Goal: Navigation & Orientation: Understand site structure

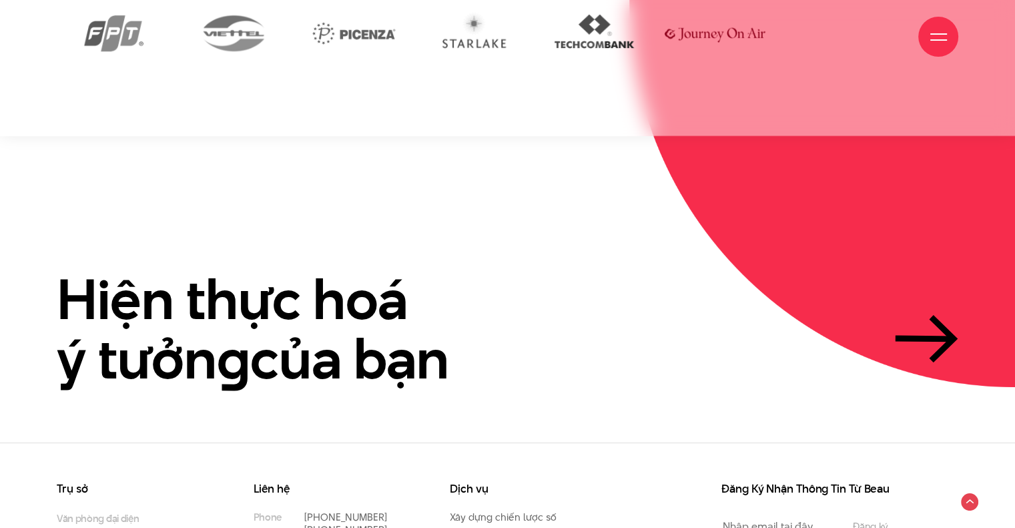
scroll to position [3158, 0]
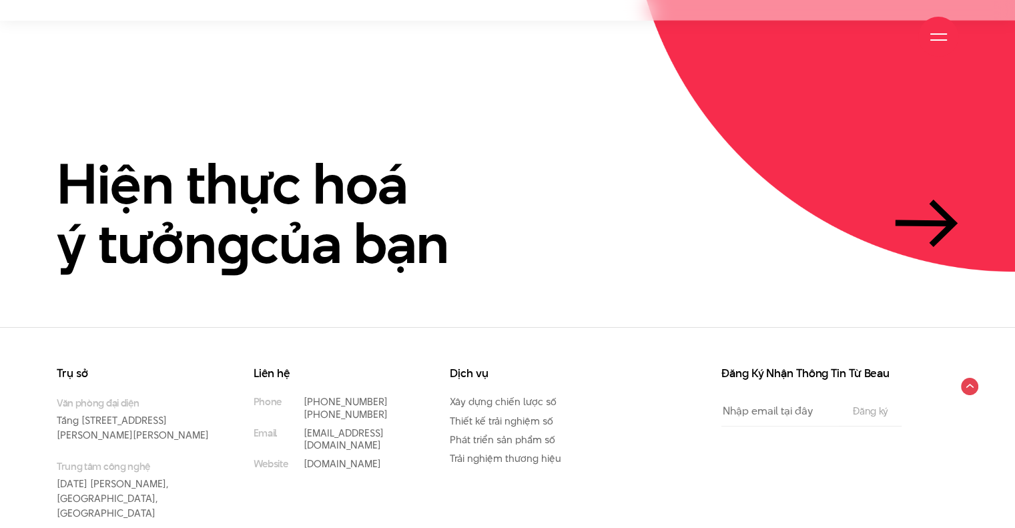
click at [926, 31] on div at bounding box center [938, 37] width 40 height 40
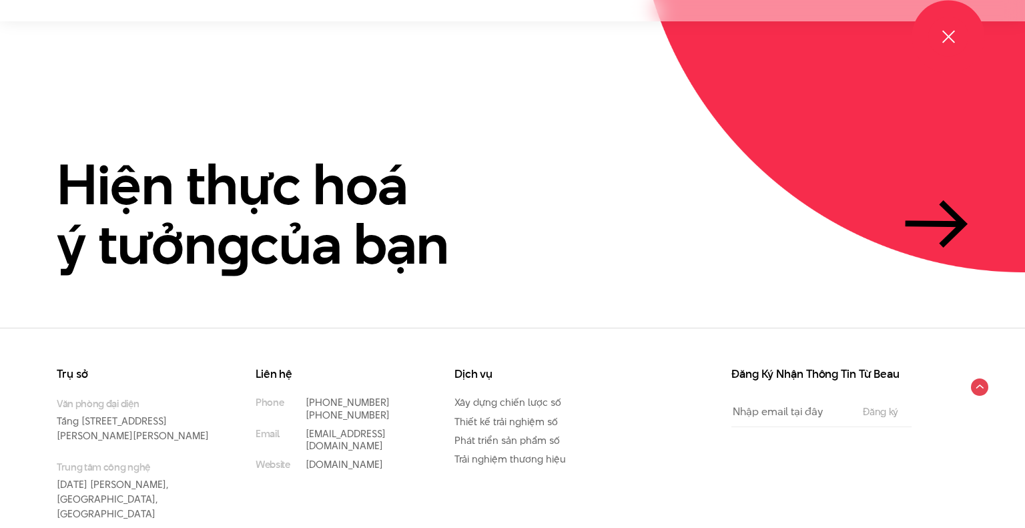
click at [950, 39] on span at bounding box center [947, 36] width 13 height 13
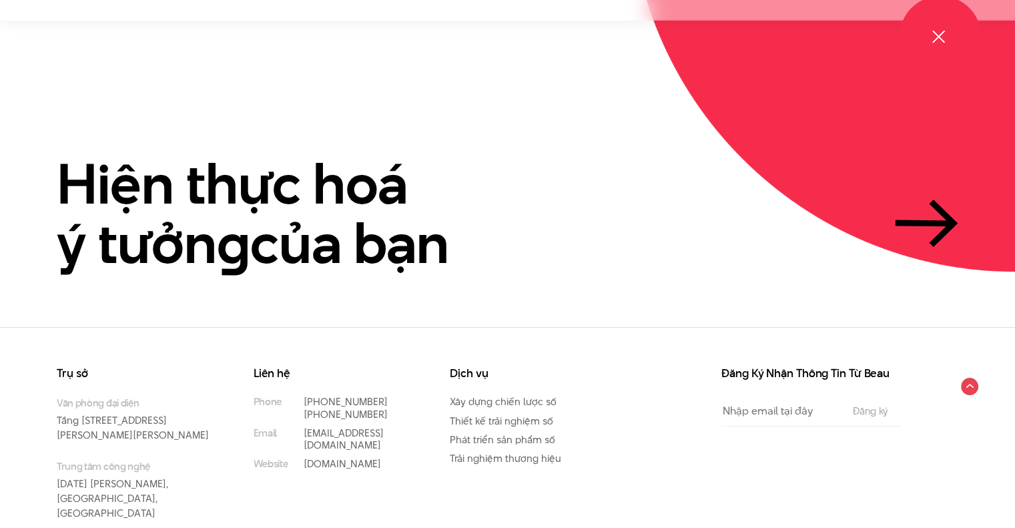
click at [941, 34] on div at bounding box center [938, 37] width 17 height 17
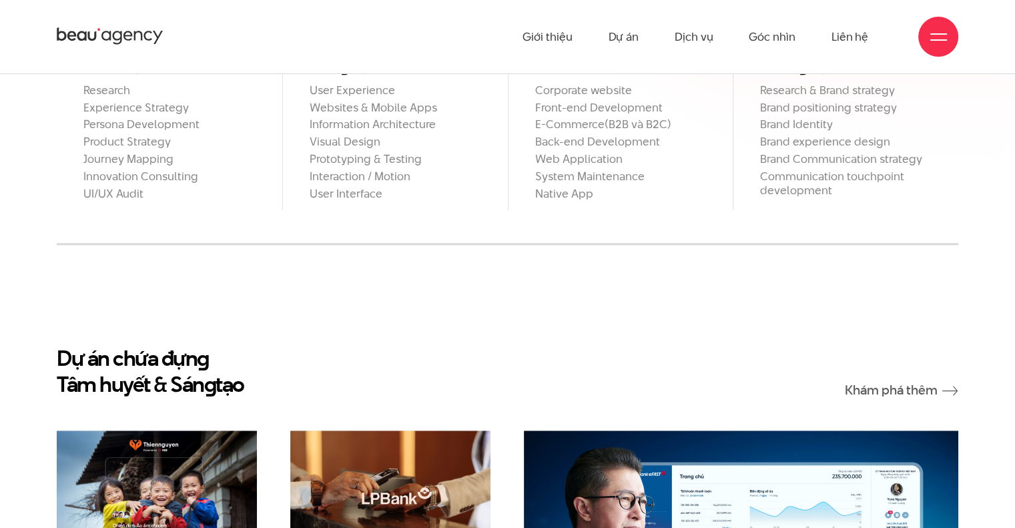
click at [940, 47] on div at bounding box center [938, 37] width 40 height 40
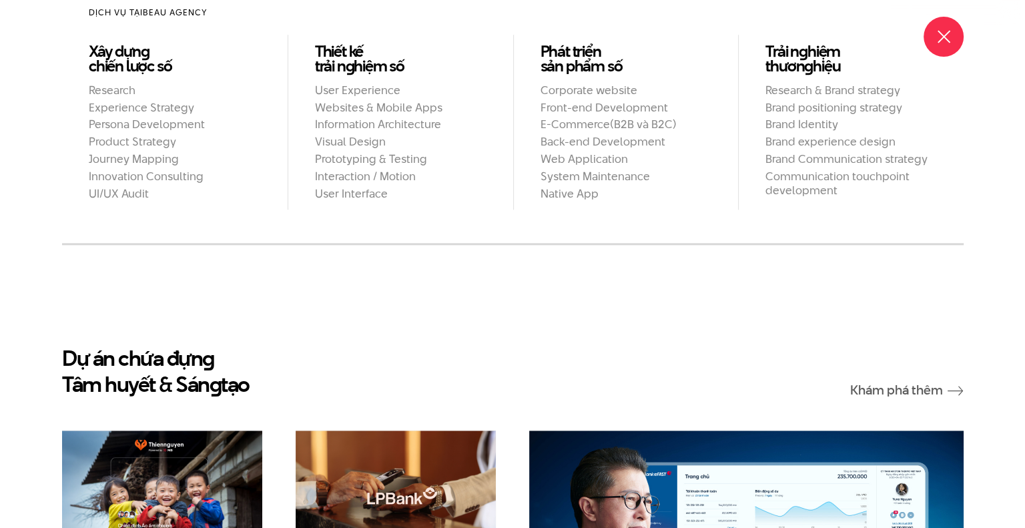
scroll to position [1173, 0]
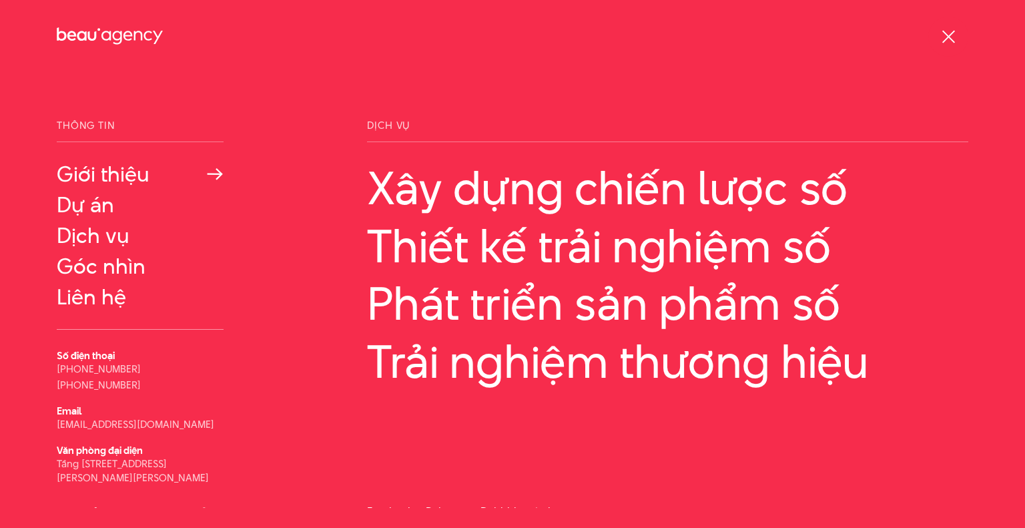
click at [79, 172] on link "Giới thiệu" at bounding box center [140, 174] width 167 height 24
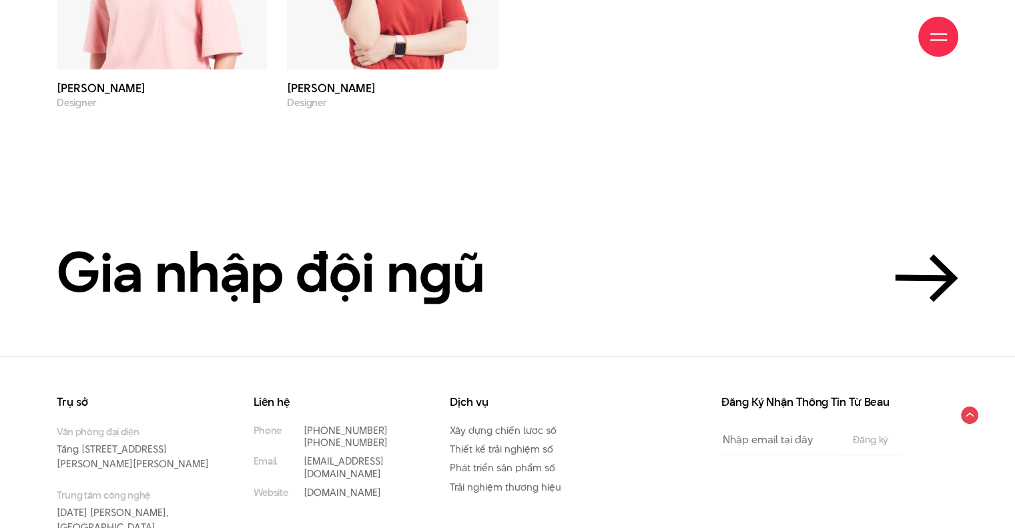
scroll to position [4645, 0]
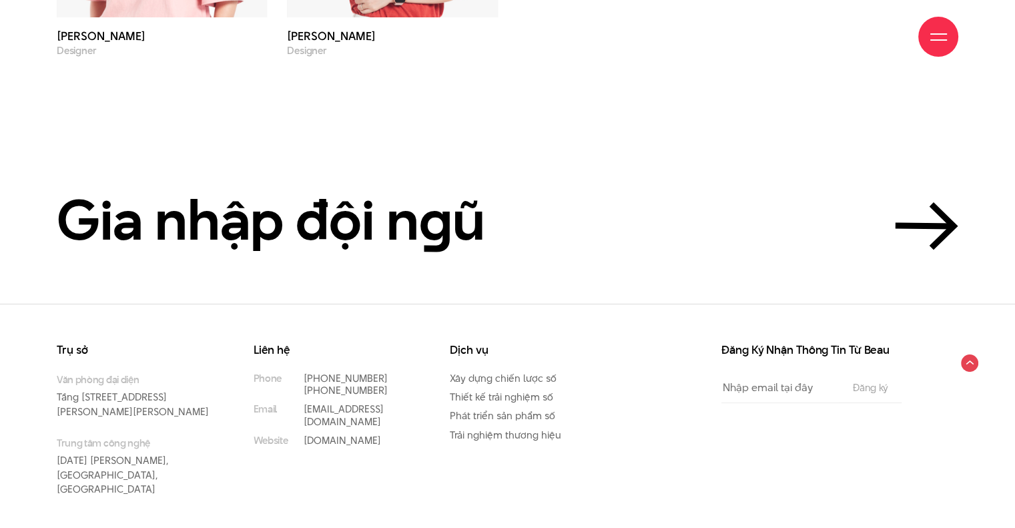
click at [934, 39] on span at bounding box center [938, 39] width 17 height 1
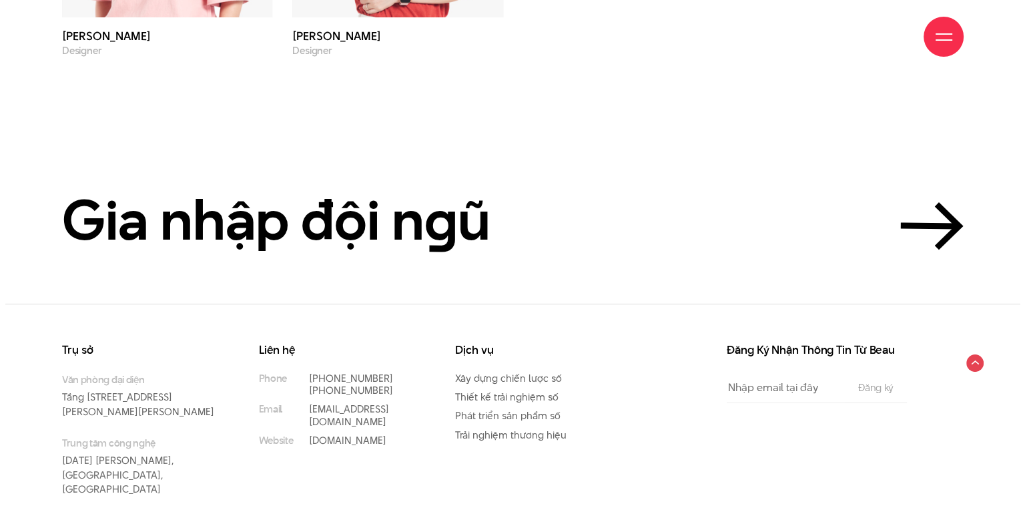
scroll to position [4644, 0]
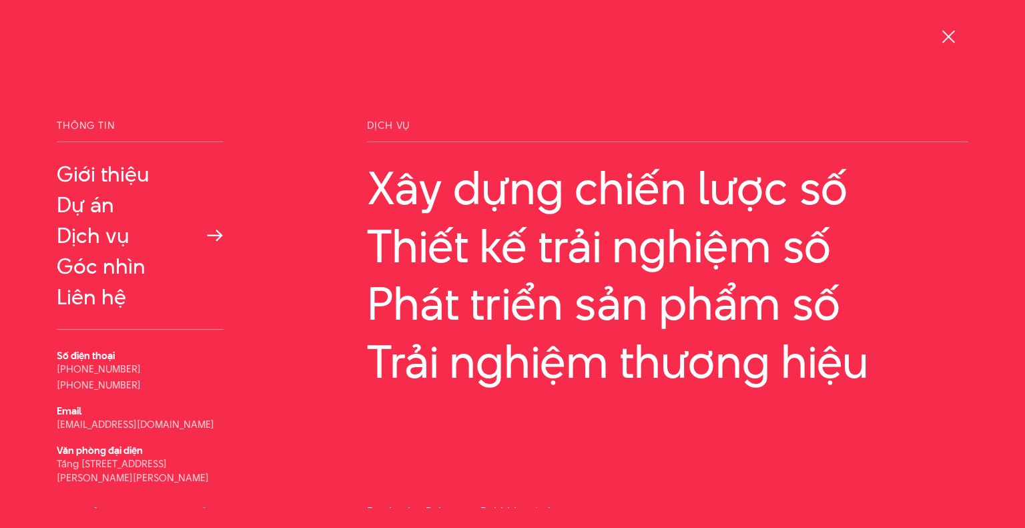
click at [91, 241] on link "Dịch vụ" at bounding box center [140, 235] width 167 height 24
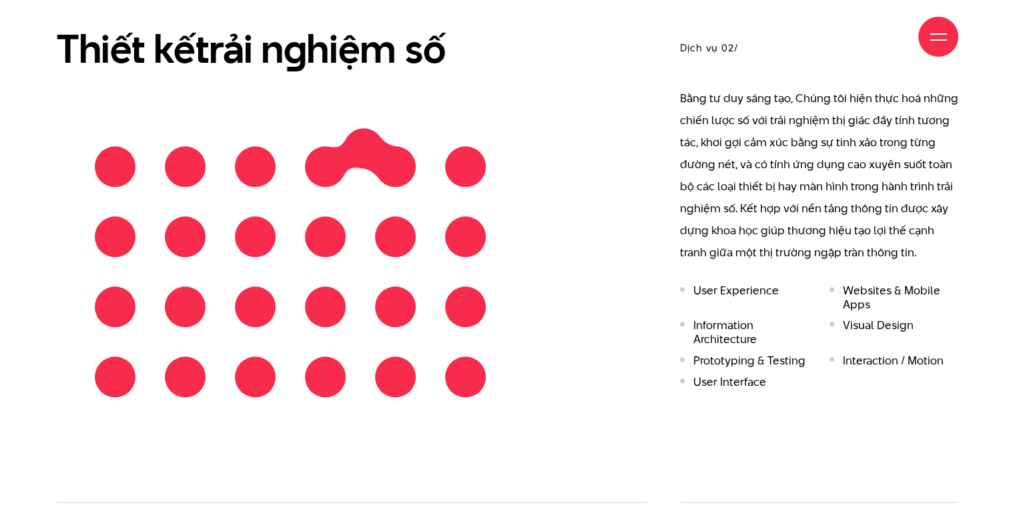
scroll to position [1445, 0]
